Goal: Transaction & Acquisition: Obtain resource

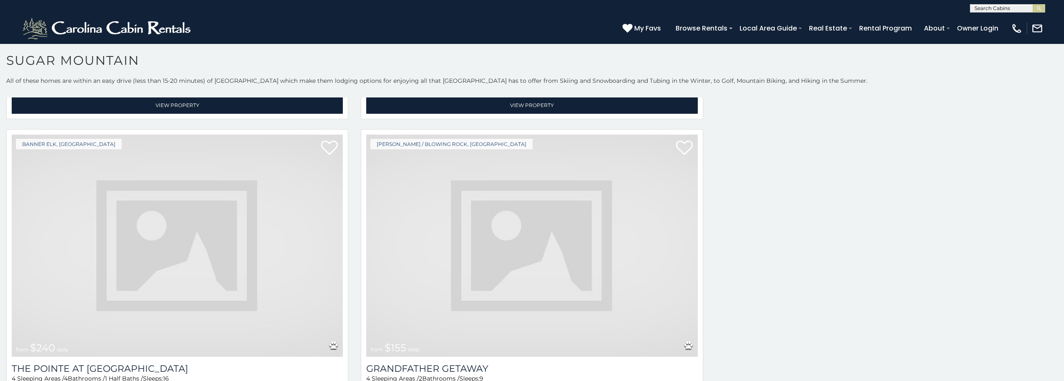
scroll to position [2672, 0]
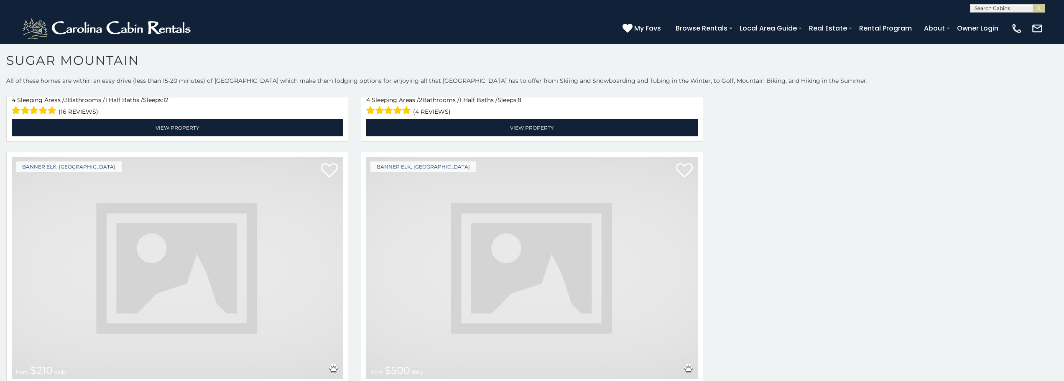
click at [57, 291] on img at bounding box center [177, 268] width 331 height 222
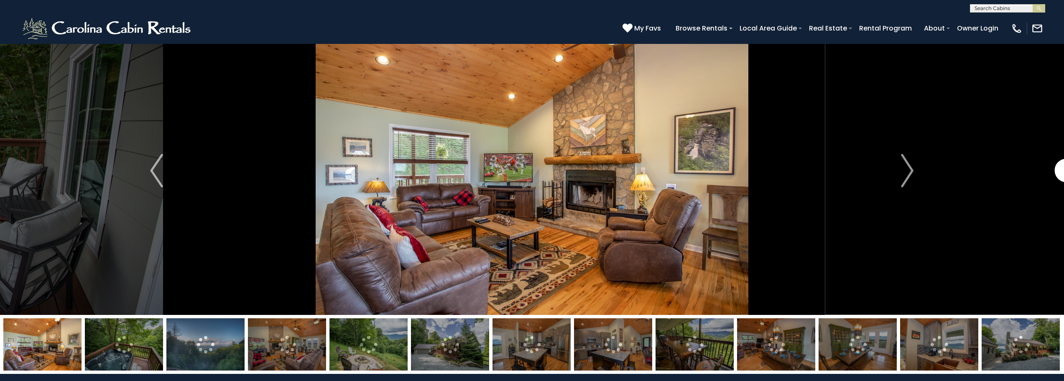
scroll to position [34, 0]
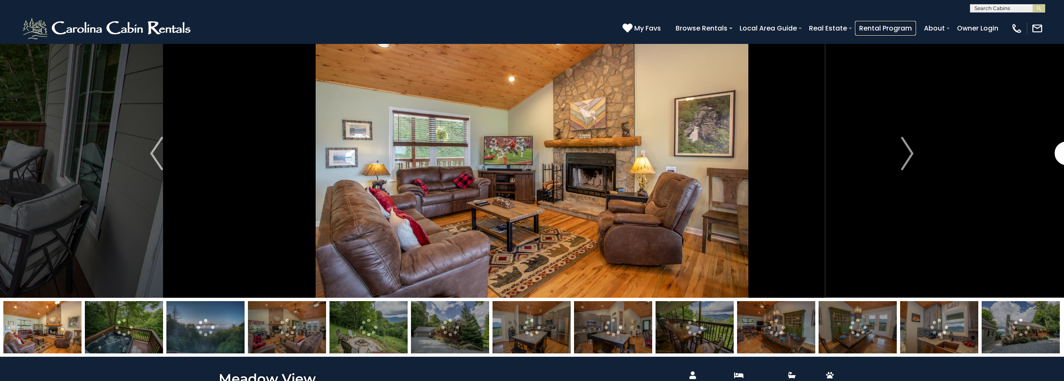
click at [916, 30] on link "Rental Program" at bounding box center [885, 28] width 61 height 15
